Goal: Task Accomplishment & Management: Manage account settings

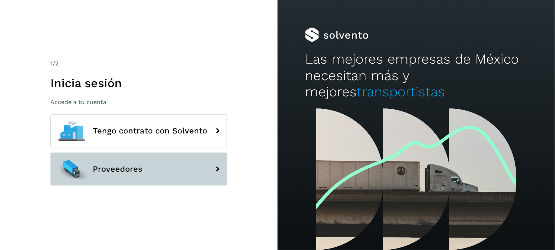
click at [142, 165] on button "Proveedores" at bounding box center [138, 169] width 177 height 33
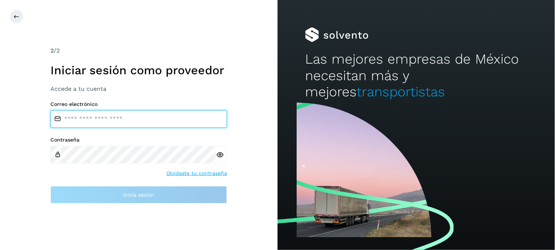
type input "**********"
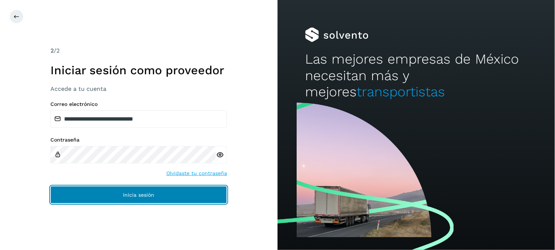
click at [117, 197] on button "Inicia sesión" at bounding box center [138, 195] width 177 height 18
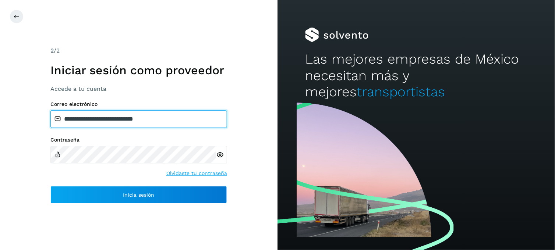
click at [111, 117] on input "**********" at bounding box center [138, 119] width 177 height 18
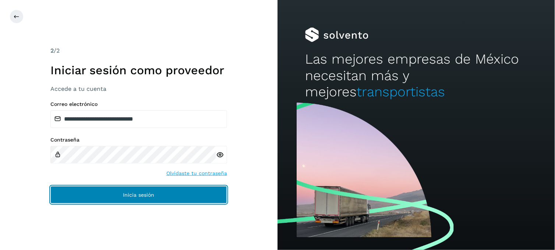
click at [99, 193] on button "Inicia sesión" at bounding box center [138, 195] width 177 height 18
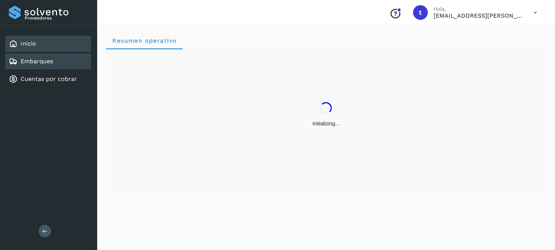
click at [65, 64] on div "Embarques" at bounding box center [48, 61] width 86 height 16
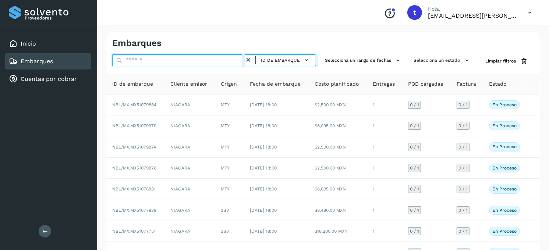
click at [170, 64] on input "text" at bounding box center [178, 60] width 132 height 12
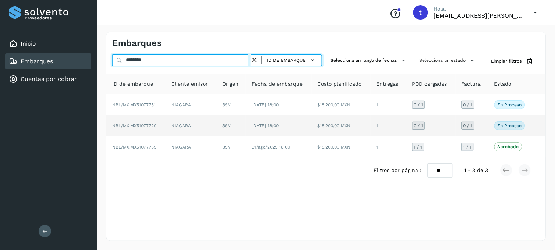
type input "********"
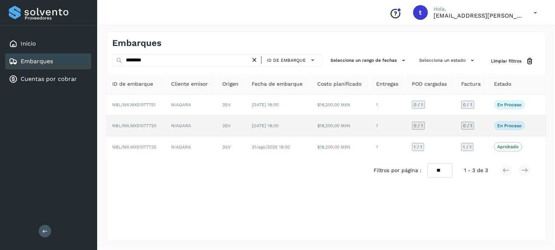
click at [199, 125] on td "NIAGARA" at bounding box center [190, 125] width 51 height 21
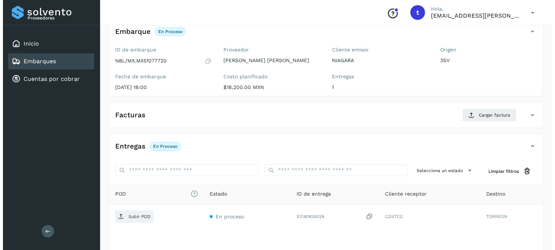
scroll to position [100, 0]
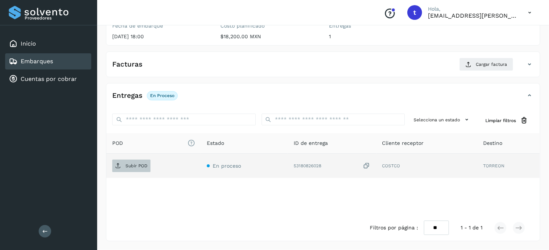
click at [138, 167] on p "Subir POD" at bounding box center [136, 165] width 22 height 5
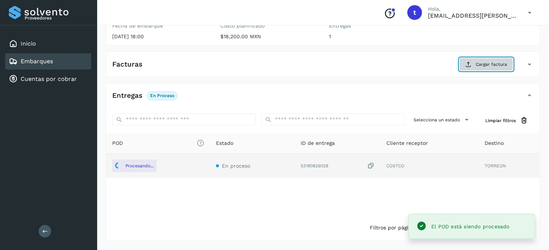
click at [480, 64] on span "Cargar factura" at bounding box center [491, 64] width 31 height 7
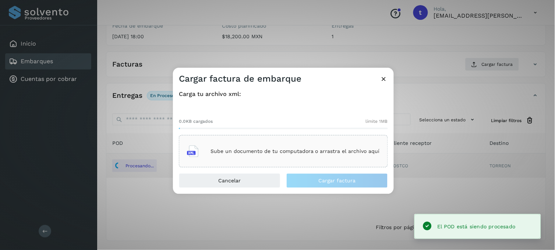
click at [222, 142] on div "Sube un documento de tu computadora o arrastra el archivo aquí" at bounding box center [283, 152] width 193 height 20
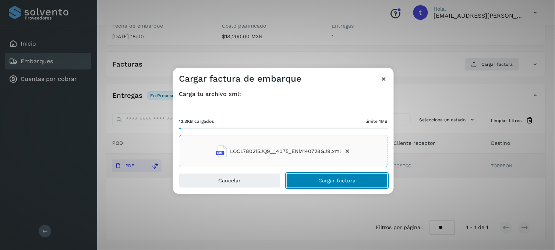
click at [311, 175] on button "Cargar factura" at bounding box center [336, 181] width 101 height 15
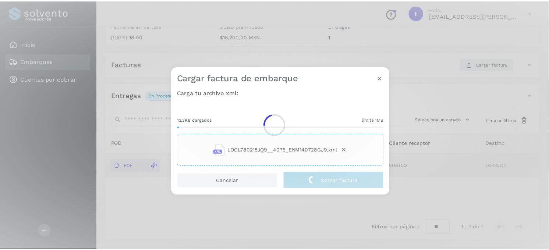
scroll to position [100, 0]
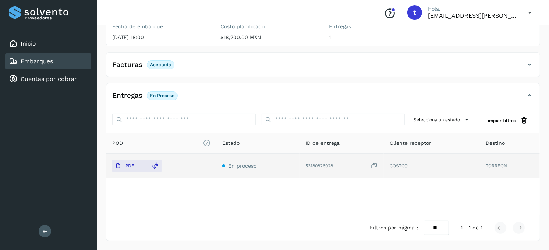
click at [71, 57] on div "Embarques" at bounding box center [48, 61] width 86 height 16
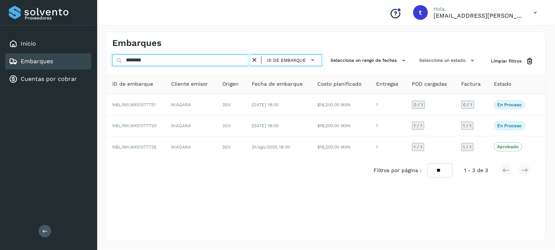
click at [179, 61] on input "********" at bounding box center [181, 60] width 138 height 12
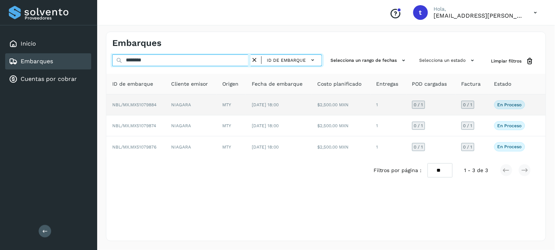
type input "********"
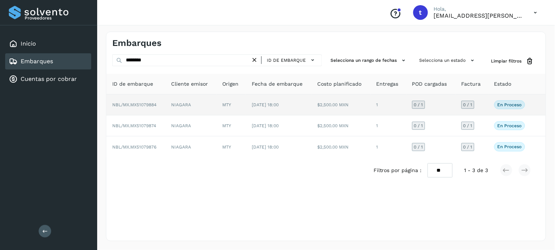
click at [206, 107] on td "NIAGARA" at bounding box center [190, 105] width 51 height 21
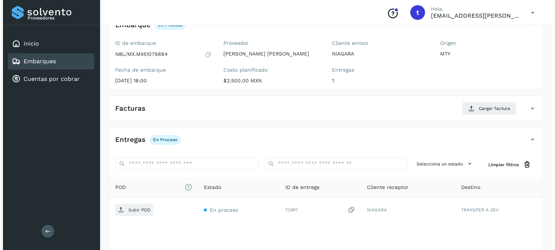
scroll to position [100, 0]
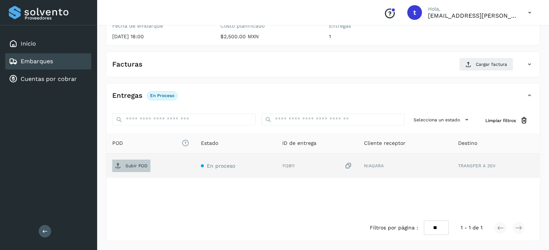
click at [136, 162] on span "Subir POD" at bounding box center [131, 166] width 38 height 12
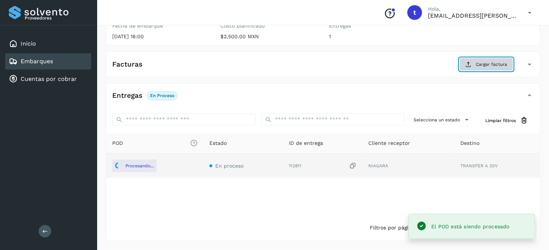
click at [496, 68] on button "Cargar factura" at bounding box center [486, 64] width 54 height 13
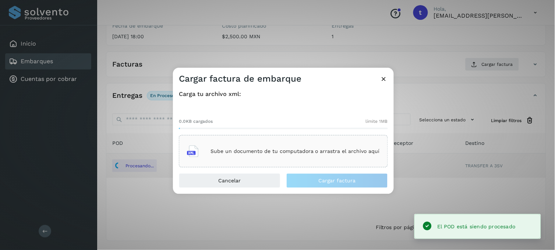
click at [275, 148] on p "Sube un documento de tu computadora o arrastra el archivo aquí" at bounding box center [294, 151] width 169 height 6
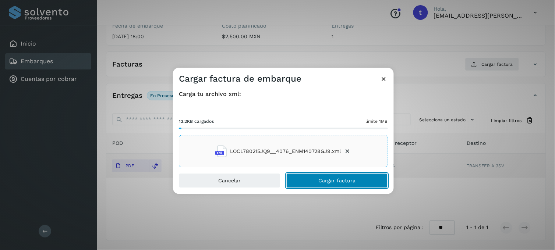
click at [341, 180] on span "Cargar factura" at bounding box center [336, 180] width 37 height 5
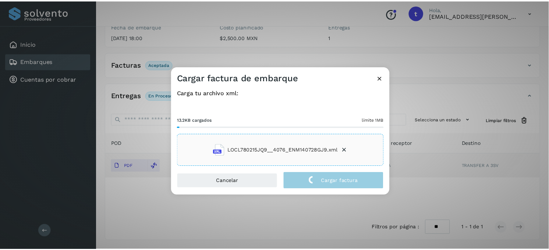
scroll to position [100, 0]
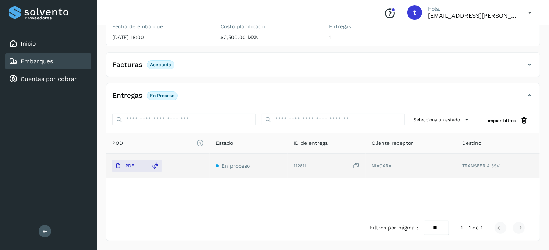
click at [37, 112] on div "Proveedores Inicio Embarques Cuentas por cobrar Salir" at bounding box center [48, 125] width 97 height 250
click at [54, 63] on div "Embarques" at bounding box center [48, 61] width 86 height 16
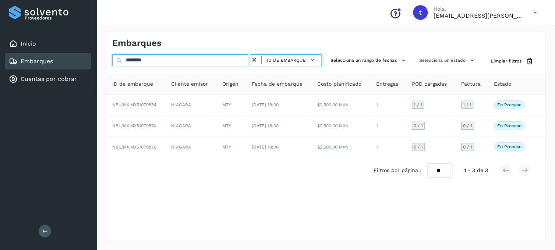
click at [163, 60] on input "********" at bounding box center [181, 60] width 138 height 12
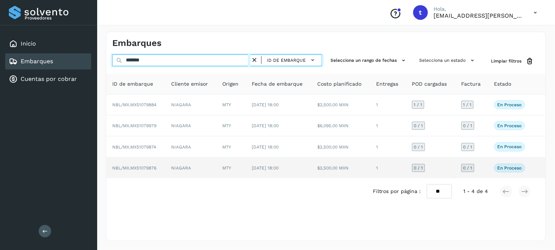
type input "*******"
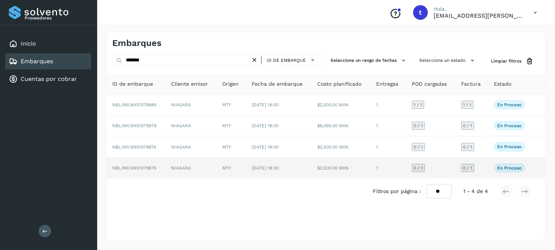
click at [163, 172] on td "NBL/MX.MX51079876" at bounding box center [135, 168] width 59 height 21
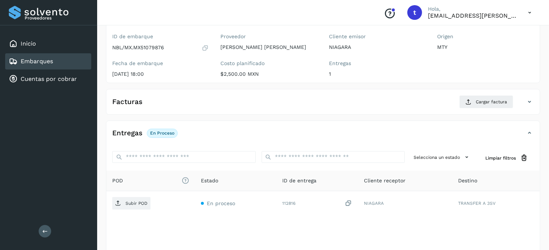
scroll to position [100, 0]
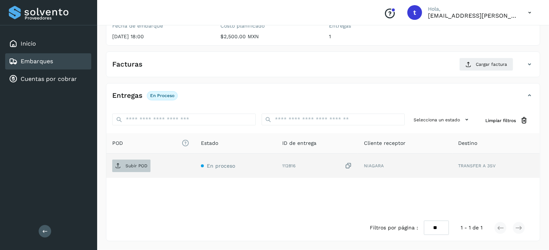
click at [142, 170] on span "Subir POD" at bounding box center [131, 166] width 38 height 12
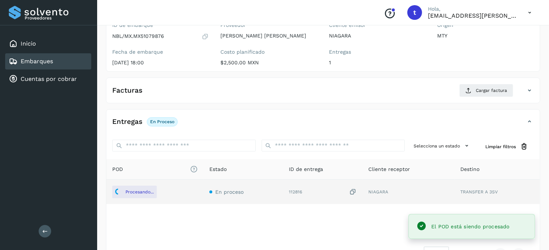
scroll to position [60, 0]
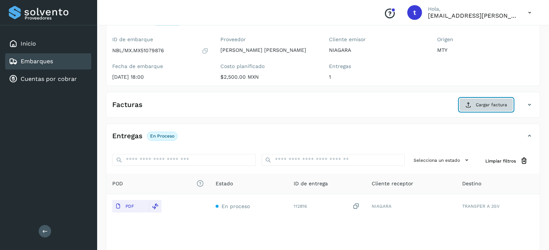
click at [473, 103] on button "Cargar factura" at bounding box center [486, 104] width 54 height 13
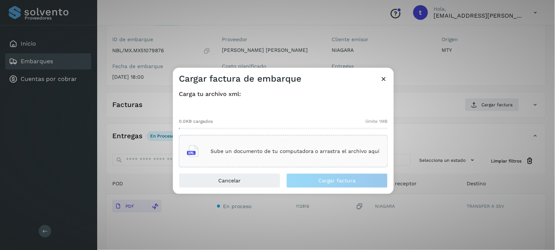
click at [267, 146] on div "Sube un documento de tu computadora o arrastra el archivo aquí" at bounding box center [283, 152] width 193 height 20
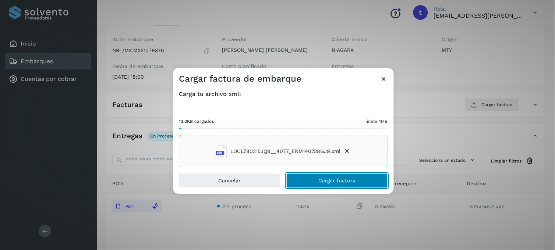
click at [323, 177] on button "Cargar factura" at bounding box center [336, 181] width 101 height 15
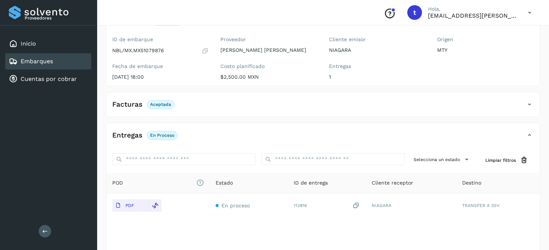
click at [36, 57] on div "Embarques" at bounding box center [31, 61] width 44 height 9
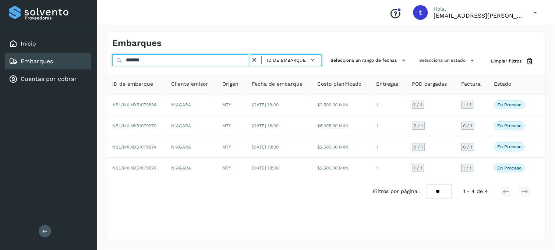
drag, startPoint x: 163, startPoint y: 61, endPoint x: 89, endPoint y: 58, distance: 74.3
click at [89, 58] on div "Proveedores Inicio Embarques Cuentas por cobrar Salir Conoce nuestros beneficio…" at bounding box center [277, 125] width 555 height 250
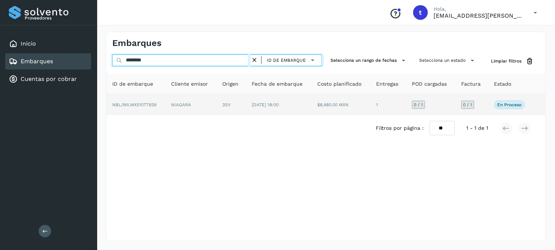
type input "********"
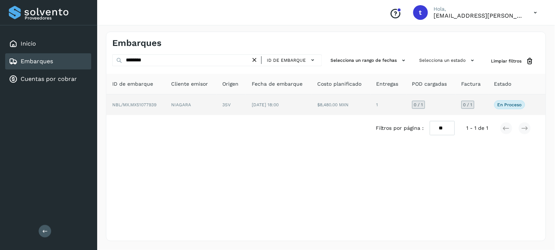
click at [152, 105] on span "NBL/MX.MX51077939" at bounding box center [134, 104] width 44 height 5
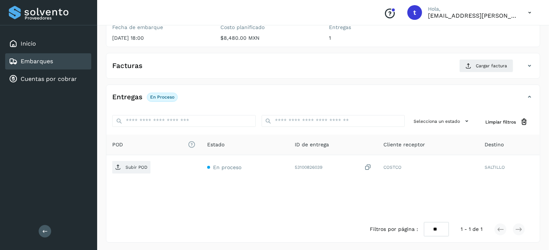
scroll to position [100, 0]
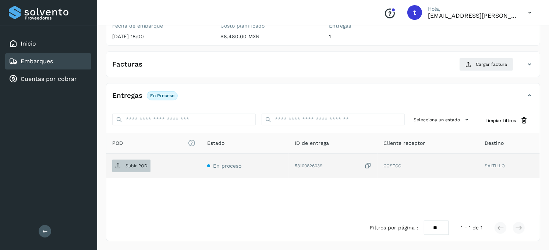
click at [142, 168] on span "Subir POD" at bounding box center [131, 166] width 38 height 12
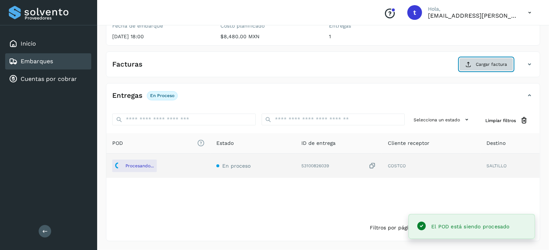
click at [494, 67] on span "Cargar factura" at bounding box center [491, 64] width 31 height 7
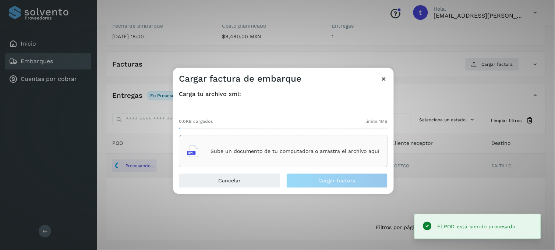
click at [307, 152] on p "Sube un documento de tu computadora o arrastra el archivo aquí" at bounding box center [294, 151] width 169 height 6
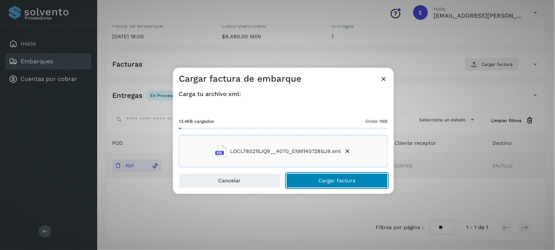
click at [323, 179] on span "Cargar factura" at bounding box center [336, 180] width 37 height 5
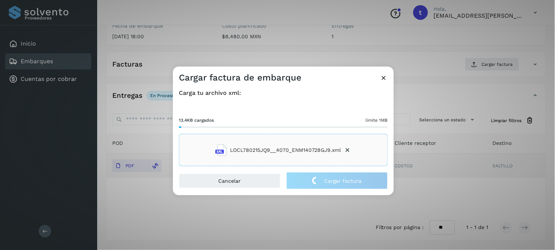
click at [359, 210] on div "Cargar factura de embarque Carga tu archivo xml: 13.4KB cargados límite 1MB LOC…" at bounding box center [277, 125] width 555 height 250
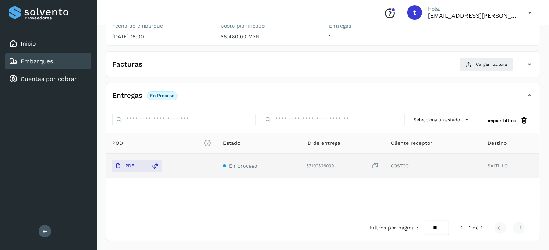
click at [59, 61] on div "Embarques" at bounding box center [48, 61] width 86 height 16
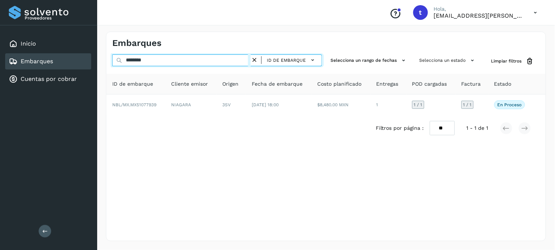
drag, startPoint x: 153, startPoint y: 61, endPoint x: 72, endPoint y: 64, distance: 80.9
click at [72, 64] on div "Proveedores Inicio Embarques Cuentas por cobrar Salir Conoce nuestros beneficio…" at bounding box center [277, 125] width 555 height 250
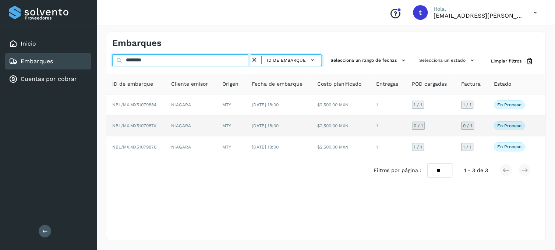
type input "********"
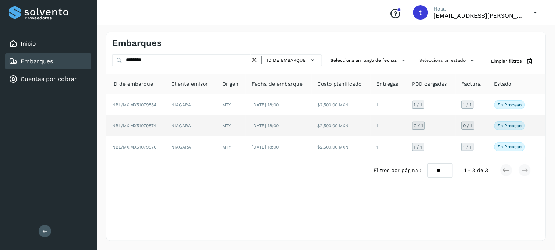
click at [163, 130] on td "NBL/MX.MX51079874" at bounding box center [135, 125] width 59 height 21
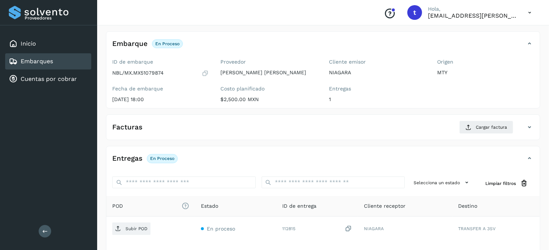
scroll to position [100, 0]
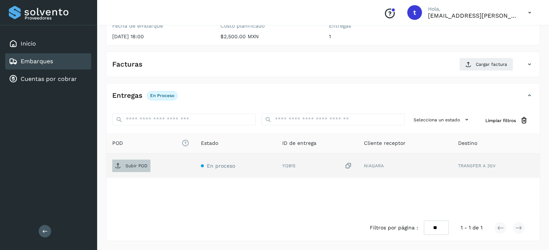
click at [136, 167] on p "Subir POD" at bounding box center [136, 165] width 22 height 5
click at [137, 167] on p "Subir POD" at bounding box center [136, 165] width 22 height 5
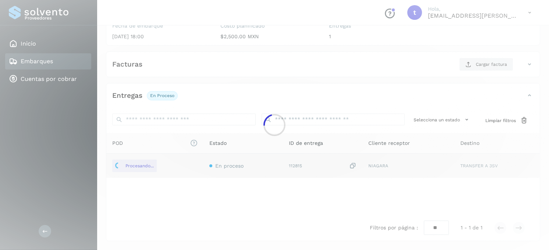
scroll to position [0, 0]
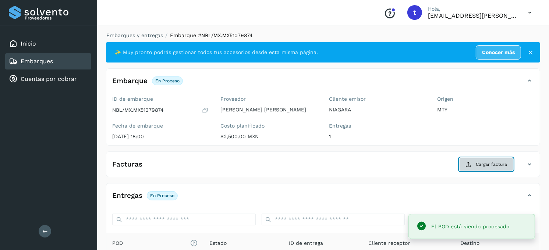
click at [498, 163] on span "Cargar factura" at bounding box center [491, 164] width 31 height 7
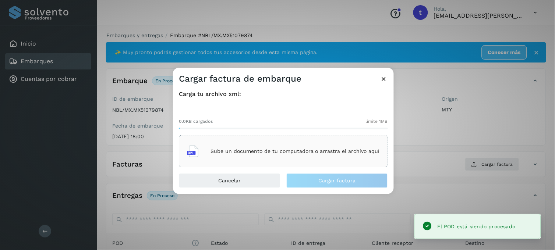
click at [238, 155] on div "Sube un documento de tu computadora o arrastra el archivo aquí" at bounding box center [283, 152] width 193 height 20
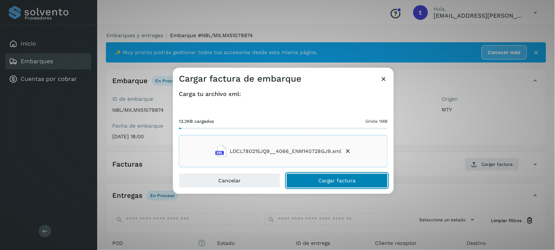
click at [342, 182] on span "Cargar factura" at bounding box center [336, 180] width 37 height 5
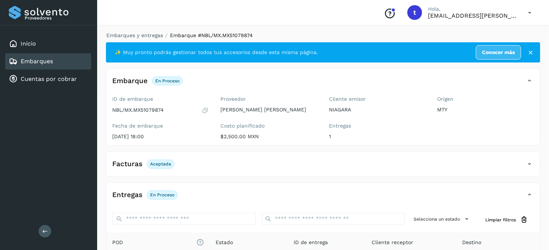
click at [63, 57] on div "Embarques" at bounding box center [48, 61] width 86 height 16
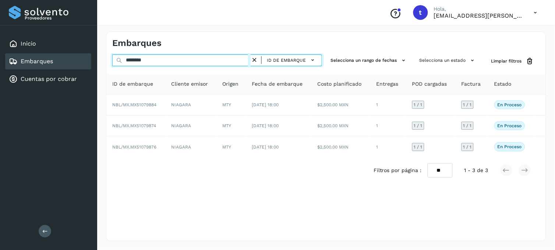
click at [171, 62] on input "********" at bounding box center [181, 60] width 138 height 12
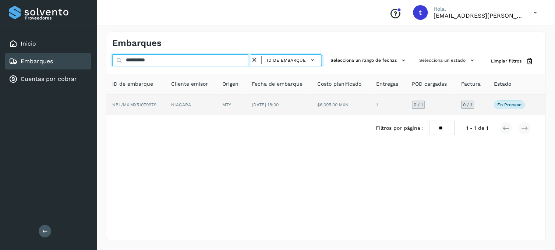
type input "**********"
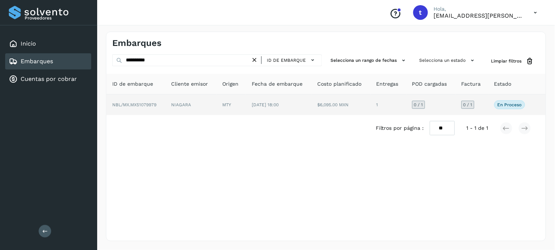
click at [178, 107] on td "NIAGARA" at bounding box center [190, 105] width 51 height 21
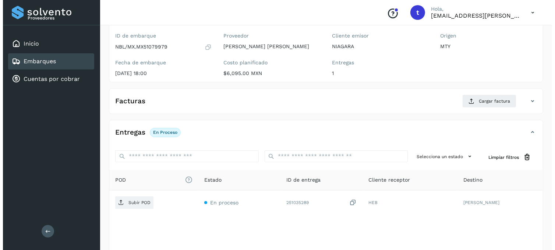
scroll to position [100, 0]
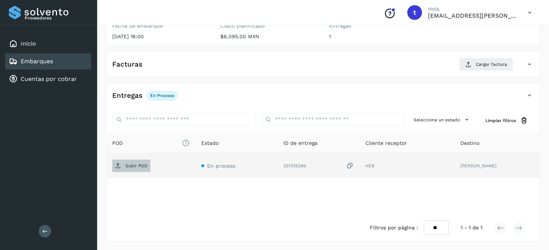
click at [138, 163] on p "Subir POD" at bounding box center [136, 165] width 22 height 5
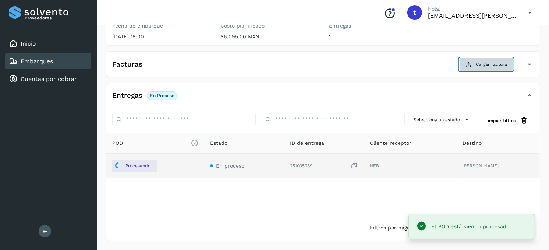
click at [498, 60] on button "Cargar factura" at bounding box center [486, 64] width 54 height 13
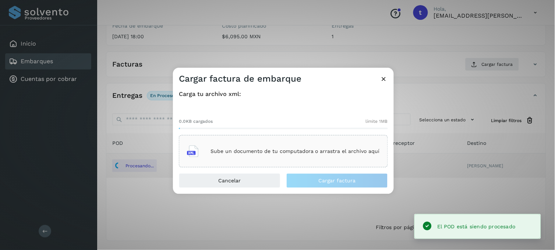
click at [238, 139] on div "Sube un documento de tu computadora o arrastra el archivo aquí" at bounding box center [283, 151] width 209 height 32
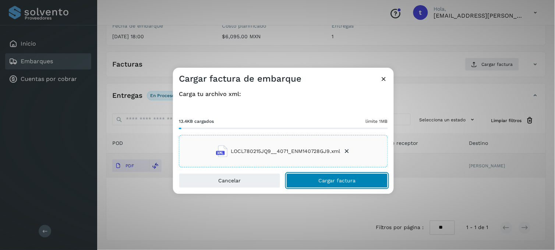
click at [330, 180] on span "Cargar factura" at bounding box center [336, 180] width 37 height 5
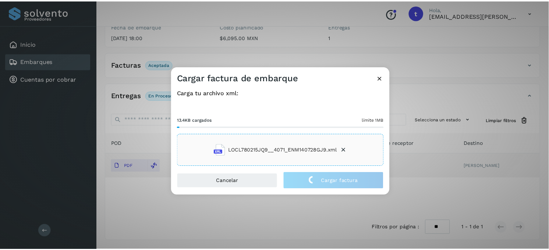
scroll to position [100, 0]
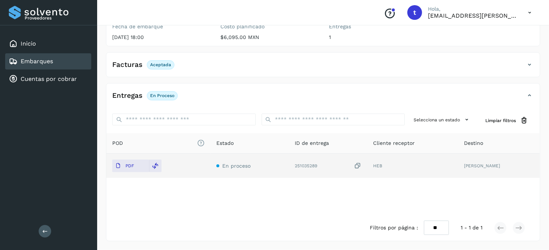
click at [42, 58] on link "Embarques" at bounding box center [37, 61] width 32 height 7
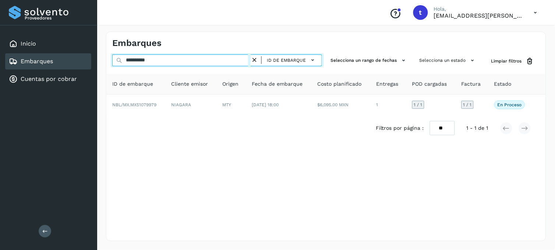
click at [181, 61] on input "**********" at bounding box center [181, 60] width 138 height 12
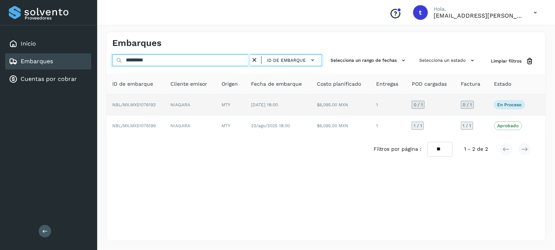
type input "*********"
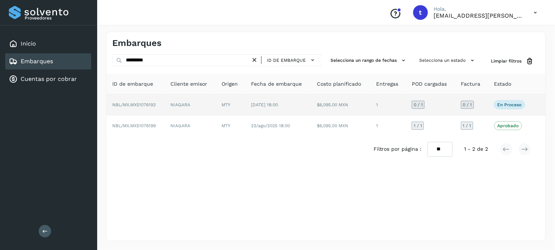
click at [177, 107] on td "NIAGARA" at bounding box center [189, 105] width 51 height 21
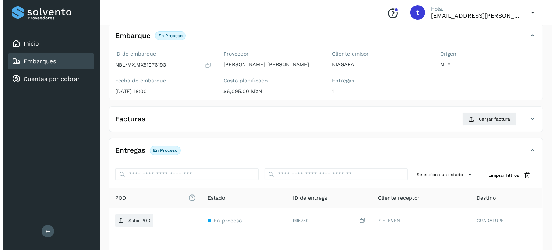
scroll to position [100, 0]
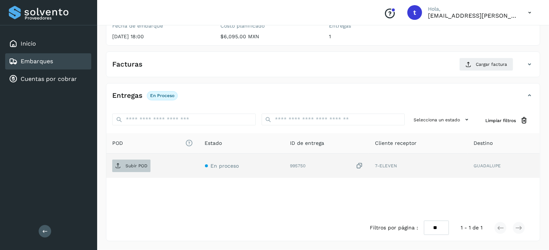
click at [142, 165] on p "Subir POD" at bounding box center [136, 165] width 22 height 5
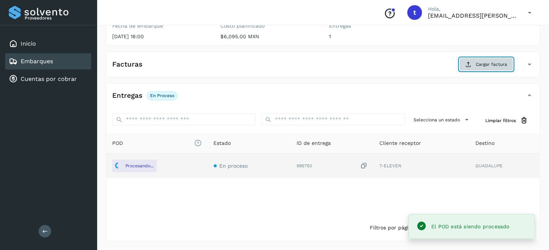
click at [498, 63] on span "Cargar factura" at bounding box center [491, 64] width 31 height 7
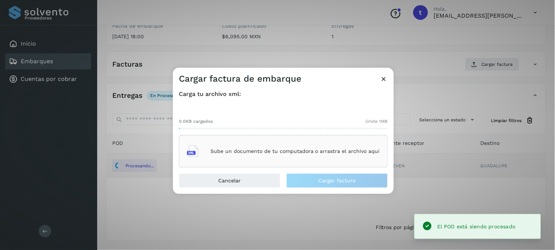
click at [232, 152] on p "Sube un documento de tu computadora o arrastra el archivo aquí" at bounding box center [294, 151] width 169 height 6
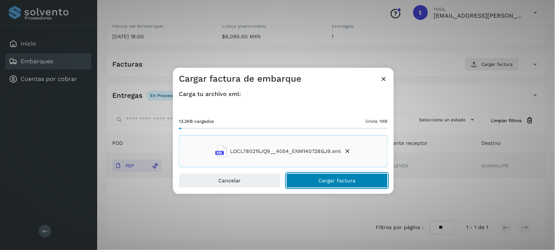
click at [307, 177] on button "Cargar factura" at bounding box center [336, 181] width 101 height 15
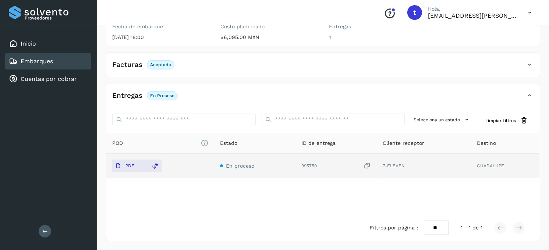
scroll to position [0, 0]
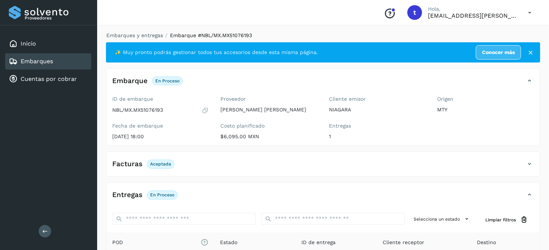
click at [64, 61] on div "Embarques" at bounding box center [48, 61] width 86 height 16
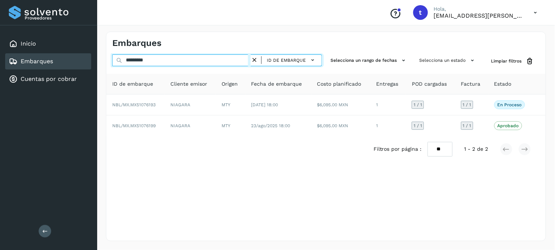
click at [167, 59] on input "*********" at bounding box center [181, 60] width 138 height 12
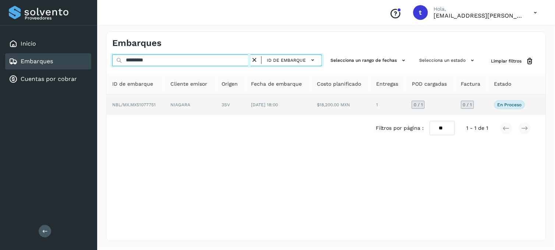
type input "*********"
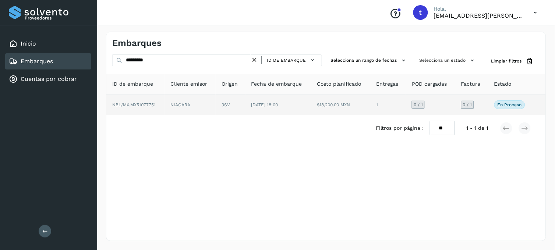
click at [156, 105] on td "NBL/MX.MX51077751" at bounding box center [135, 105] width 58 height 21
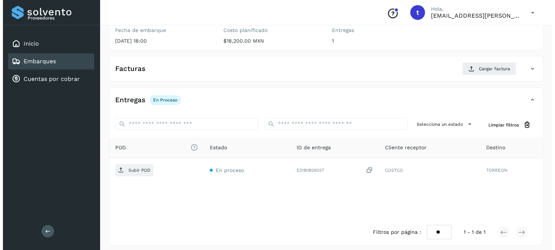
scroll to position [100, 0]
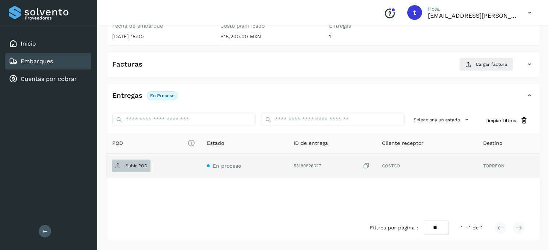
click at [139, 166] on p "Subir POD" at bounding box center [136, 165] width 22 height 5
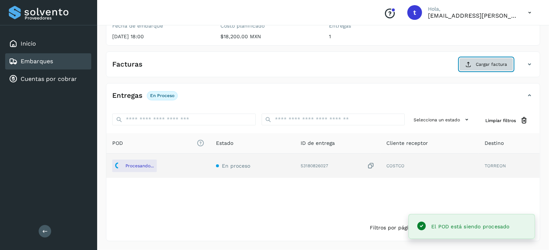
click at [480, 59] on button "Cargar factura" at bounding box center [486, 64] width 54 height 13
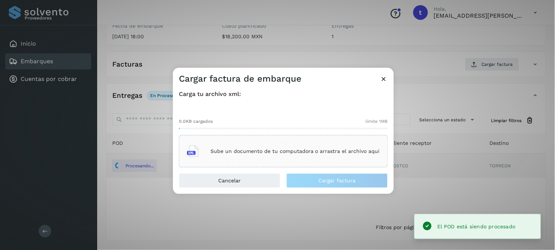
click at [283, 149] on p "Sube un documento de tu computadora o arrastra el archivo aquí" at bounding box center [294, 151] width 169 height 6
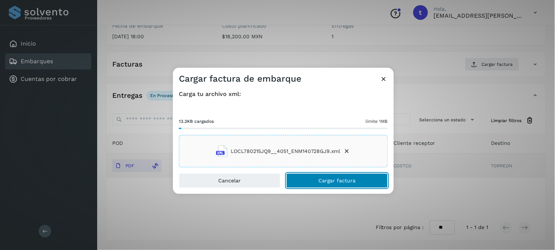
click at [333, 179] on span "Cargar factura" at bounding box center [336, 180] width 37 height 5
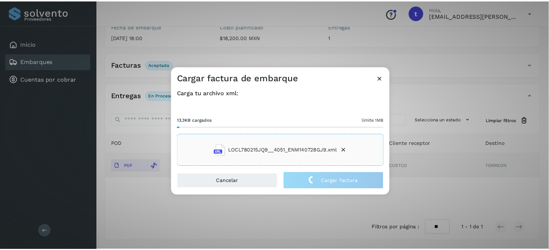
scroll to position [100, 0]
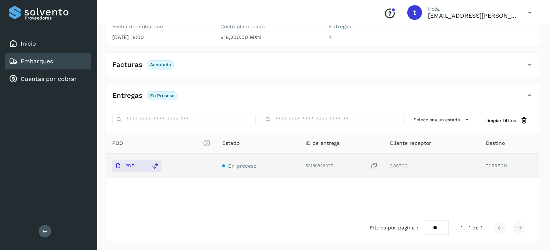
click at [36, 58] on link "Embarques" at bounding box center [37, 61] width 32 height 7
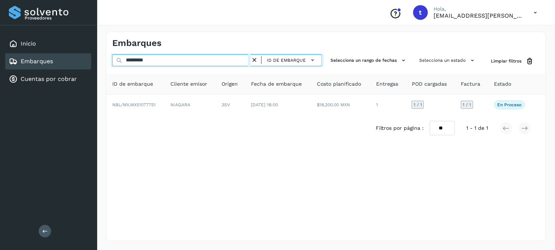
click at [177, 61] on input "*********" at bounding box center [181, 60] width 138 height 12
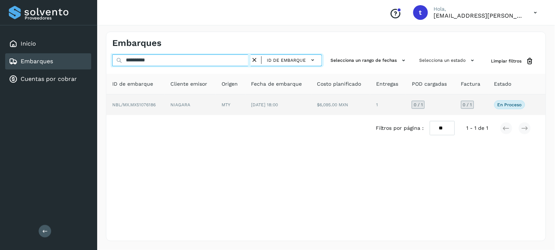
type input "**********"
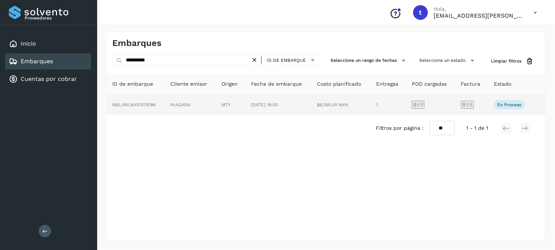
click at [155, 103] on span "NBL/MX.MX51076186" at bounding box center [133, 104] width 43 height 5
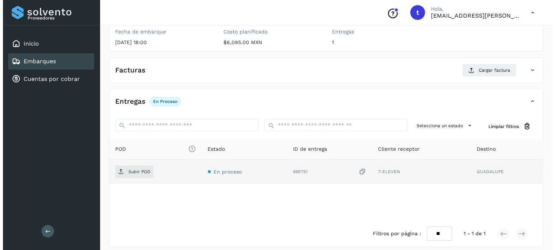
scroll to position [100, 0]
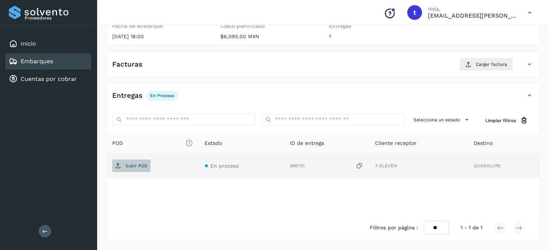
click at [140, 164] on p "Subir POD" at bounding box center [136, 165] width 22 height 5
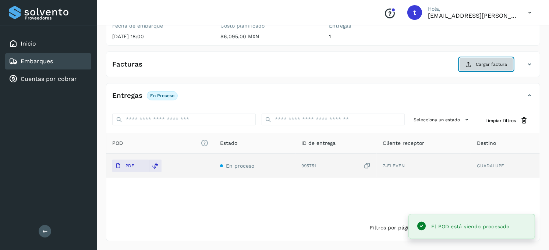
click at [485, 67] on span "Cargar factura" at bounding box center [491, 64] width 31 height 7
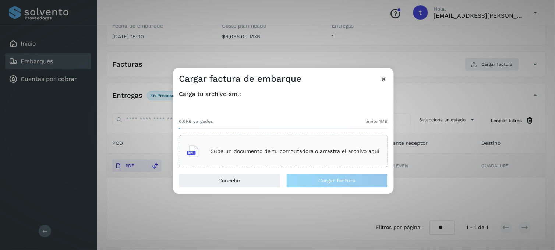
click at [288, 157] on div "Sube un documento de tu computadora o arrastra el archivo aquí" at bounding box center [283, 152] width 193 height 20
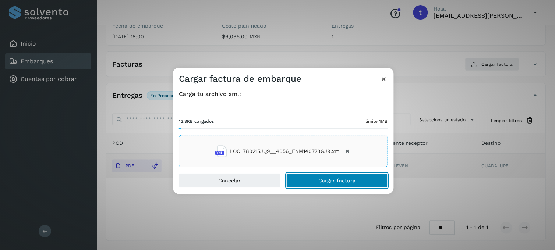
click at [315, 174] on button "Cargar factura" at bounding box center [336, 181] width 101 height 15
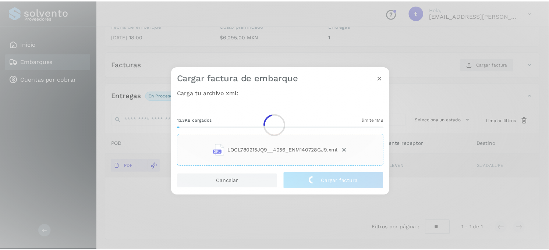
scroll to position [100, 0]
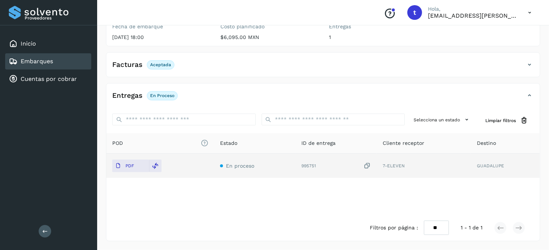
click at [69, 60] on div "Embarques" at bounding box center [48, 61] width 86 height 16
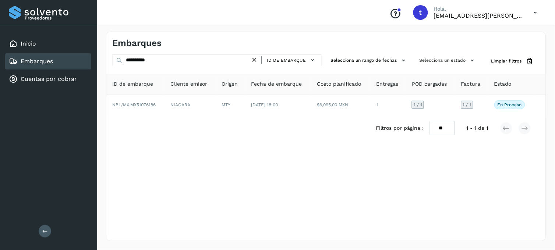
click at [32, 59] on link "Embarques" at bounding box center [37, 61] width 32 height 7
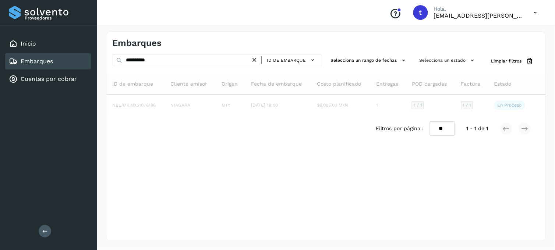
click at [254, 58] on icon at bounding box center [254, 60] width 8 height 8
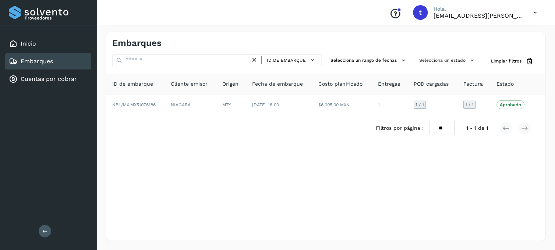
click at [59, 59] on div "Embarques" at bounding box center [48, 61] width 86 height 16
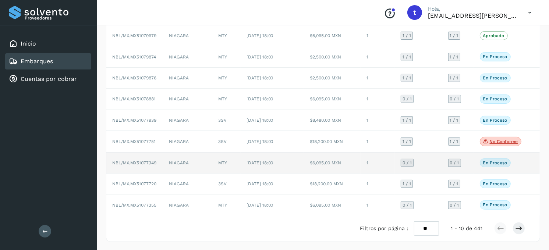
scroll to position [92, 0]
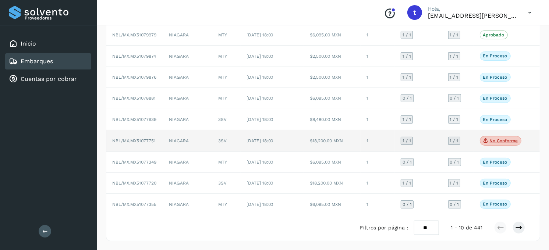
click at [507, 142] on p "No conforme" at bounding box center [503, 140] width 28 height 5
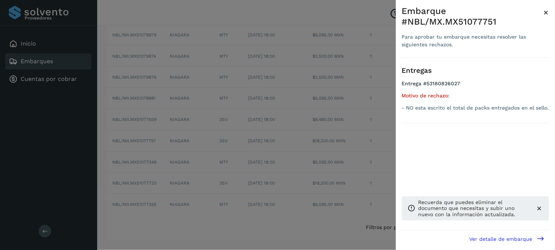
click at [505, 129] on div "Entregas Entrega #53180826027 Motivo de rechazo: - NO esta escrito el total de …" at bounding box center [475, 144] width 147 height 173
click at [457, 142] on div "Entregas Entrega #53180826027 Motivo de rechazo: - NO esta escrito el total de …" at bounding box center [475, 144] width 147 height 173
click at [538, 207] on icon at bounding box center [538, 208] width 7 height 7
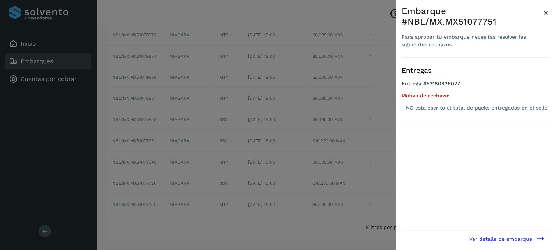
click at [226, 182] on div at bounding box center [277, 125] width 555 height 250
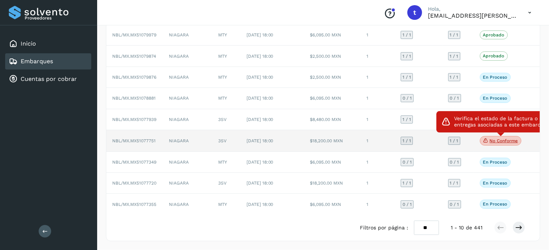
click at [483, 141] on icon at bounding box center [486, 140] width 6 height 7
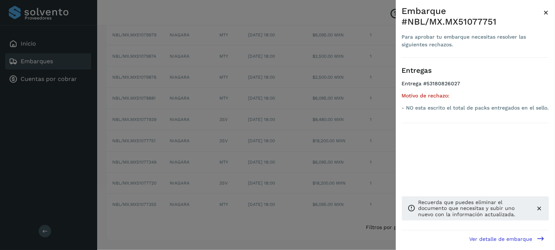
drag, startPoint x: 547, startPoint y: 14, endPoint x: 514, endPoint y: 71, distance: 66.4
click at [547, 14] on span "×" at bounding box center [546, 12] width 6 height 10
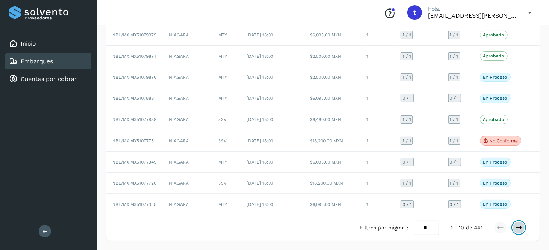
click at [520, 232] on button at bounding box center [518, 227] width 13 height 13
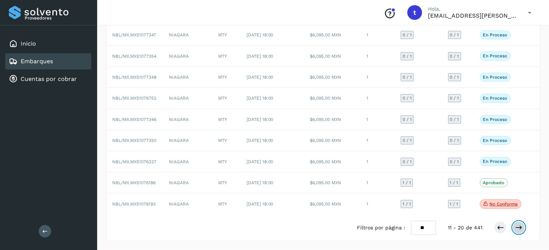
click at [520, 226] on icon at bounding box center [518, 227] width 7 height 7
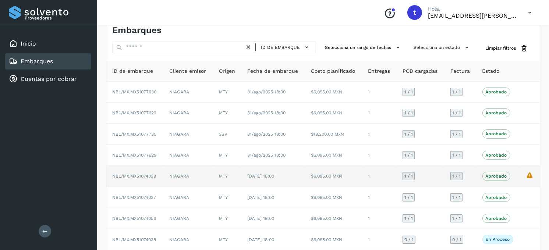
scroll to position [91, 0]
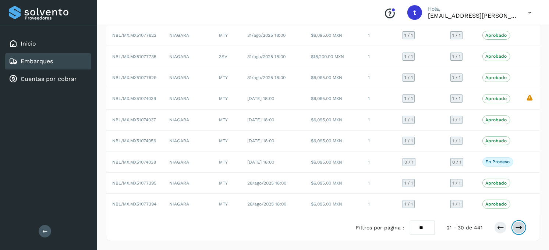
click at [516, 228] on icon at bounding box center [518, 227] width 7 height 7
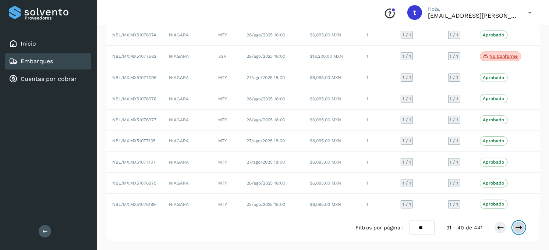
click at [517, 229] on icon at bounding box center [518, 227] width 7 height 7
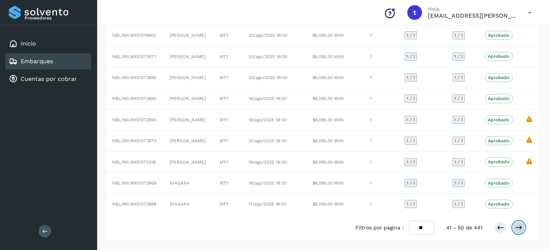
click at [517, 228] on icon at bounding box center [518, 227] width 7 height 7
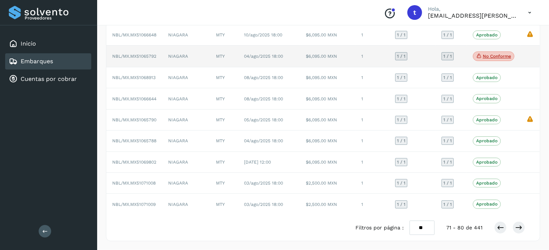
click at [491, 57] on p "No conforme" at bounding box center [496, 56] width 28 height 5
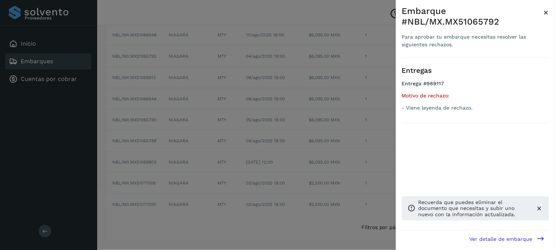
click at [546, 10] on span "×" at bounding box center [546, 12] width 6 height 10
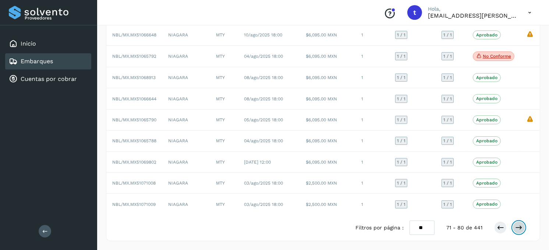
click at [520, 228] on icon at bounding box center [518, 227] width 7 height 7
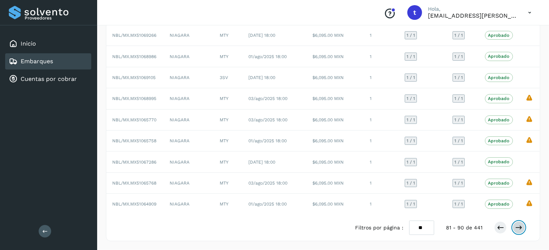
click at [520, 228] on icon at bounding box center [518, 227] width 7 height 7
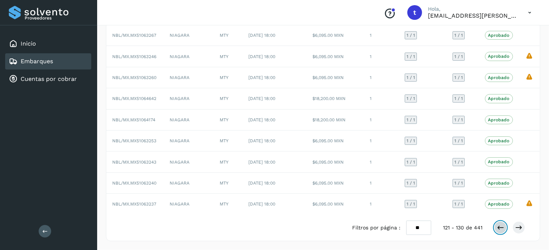
click at [498, 226] on icon at bounding box center [499, 227] width 7 height 7
click at [499, 225] on icon at bounding box center [499, 227] width 7 height 7
click at [502, 229] on icon at bounding box center [499, 227] width 7 height 7
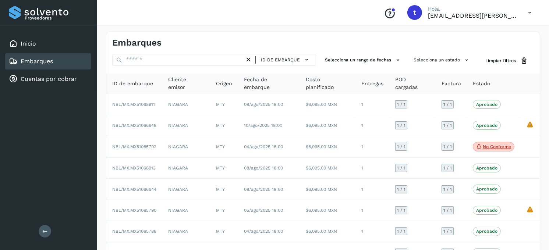
scroll to position [0, 0]
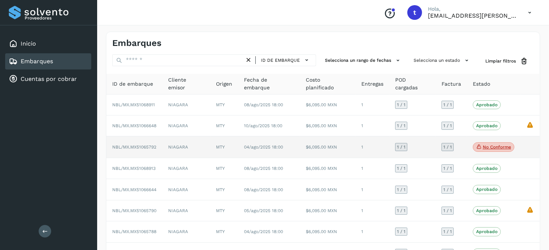
click at [498, 149] on p "No conforme" at bounding box center [496, 147] width 28 height 5
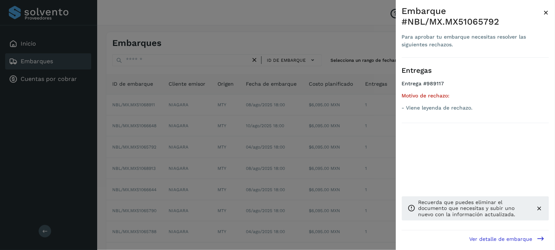
click at [545, 11] on span "×" at bounding box center [546, 12] width 6 height 10
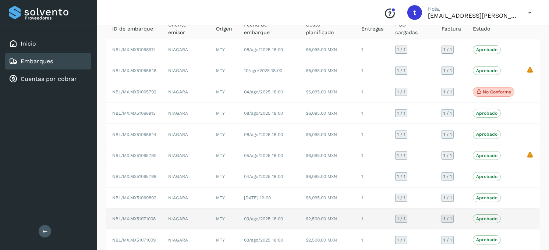
scroll to position [92, 0]
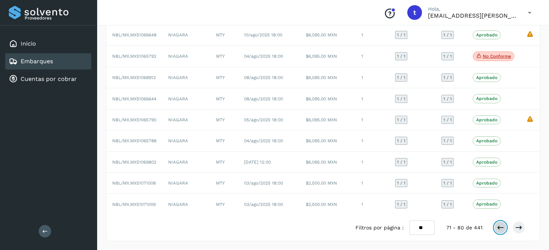
click at [496, 224] on button at bounding box center [500, 227] width 13 height 13
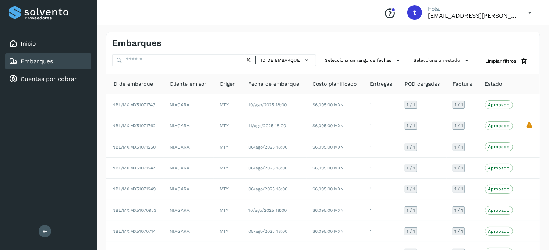
scroll to position [91, 0]
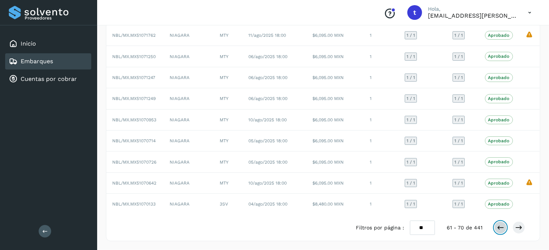
drag, startPoint x: 498, startPoint y: 225, endPoint x: 497, endPoint y: 220, distance: 5.6
click at [497, 225] on icon at bounding box center [499, 227] width 7 height 7
click at [502, 229] on icon at bounding box center [499, 227] width 7 height 7
click at [500, 231] on icon at bounding box center [499, 227] width 7 height 7
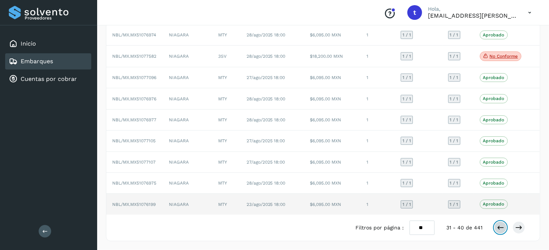
scroll to position [0, 0]
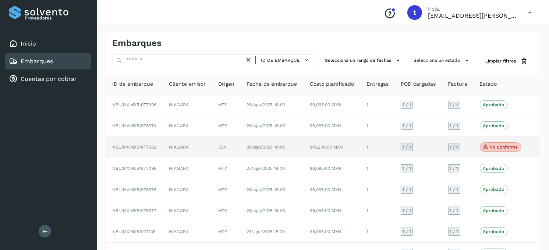
click at [494, 149] on p "No conforme" at bounding box center [503, 147] width 28 height 5
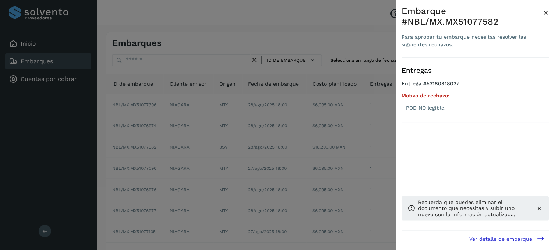
click at [548, 12] on span "×" at bounding box center [546, 12] width 6 height 10
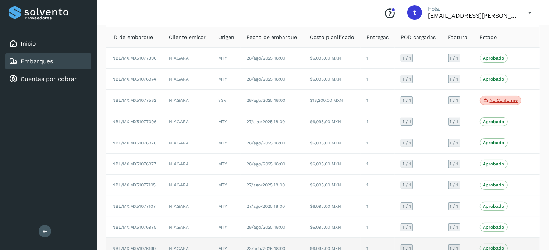
scroll to position [92, 0]
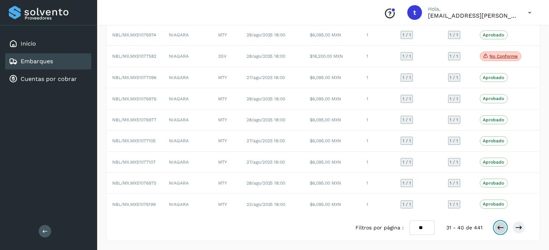
click at [498, 229] on icon at bounding box center [499, 227] width 7 height 7
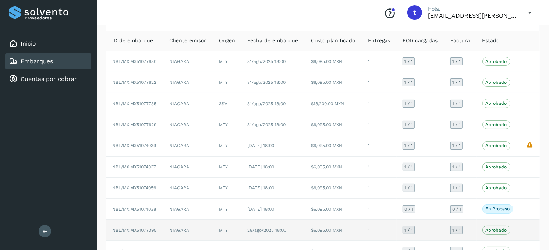
scroll to position [91, 0]
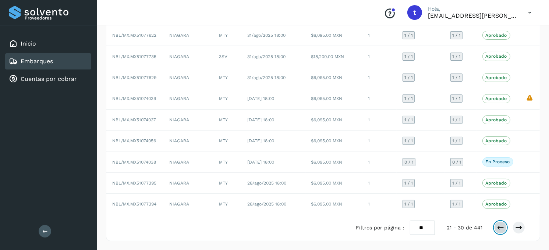
click at [497, 229] on icon at bounding box center [499, 227] width 7 height 7
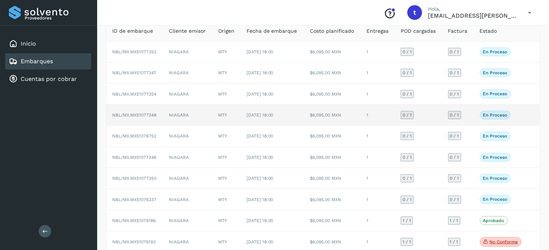
scroll to position [92, 0]
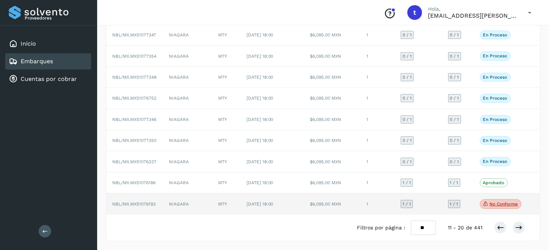
click at [494, 204] on p "No conforme" at bounding box center [503, 204] width 28 height 5
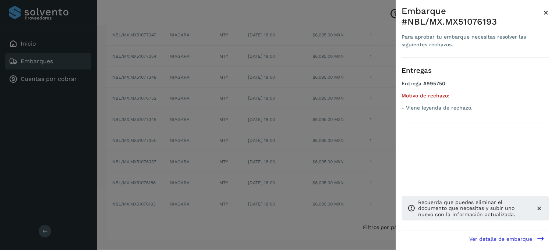
click at [546, 13] on span "×" at bounding box center [546, 12] width 6 height 10
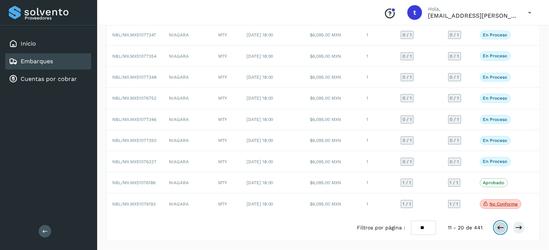
click at [500, 224] on icon at bounding box center [499, 227] width 7 height 7
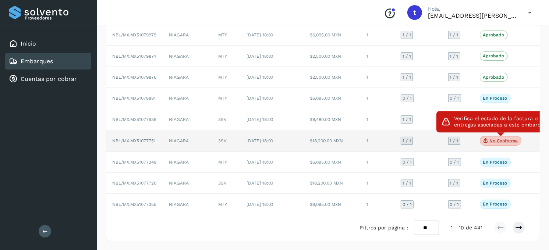
click at [486, 140] on icon at bounding box center [486, 140] width 6 height 7
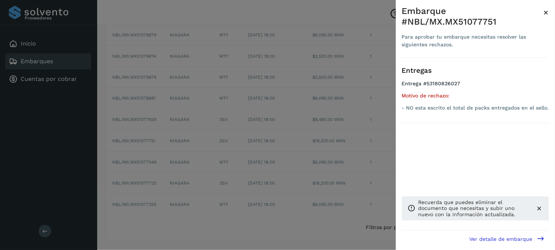
click at [546, 10] on span "×" at bounding box center [546, 12] width 6 height 10
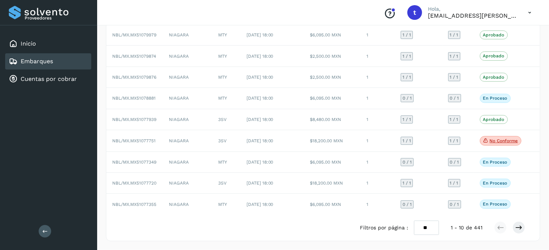
click at [38, 60] on link "Embarques" at bounding box center [37, 61] width 32 height 7
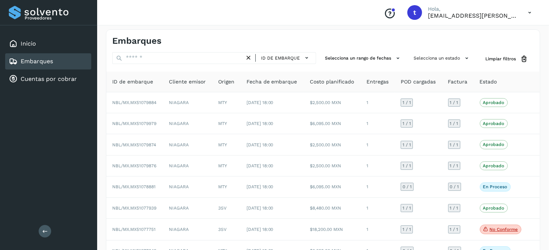
scroll to position [0, 0]
